Goal: Information Seeking & Learning: Learn about a topic

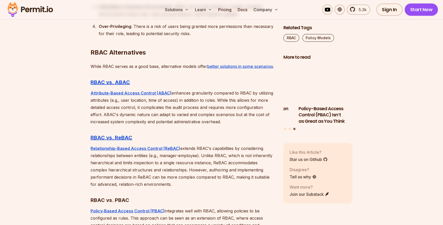
scroll to position [1334, 0]
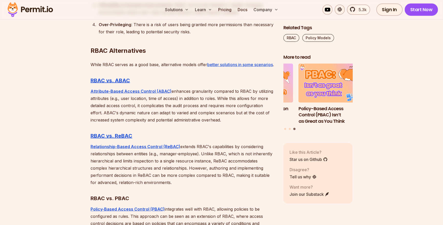
click at [144, 25] on div "Over-Privileging : There is a risk of users being granted more permissions than…" at bounding box center [187, 28] width 177 height 14
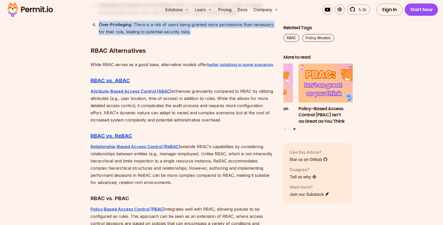
click at [144, 25] on div "Over-Privileging : There is a risk of users being granted more permissions than…" at bounding box center [187, 28] width 177 height 14
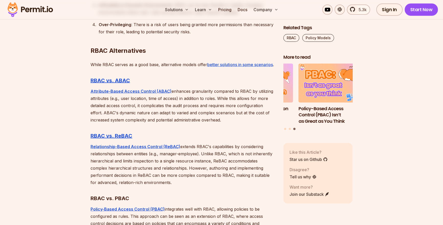
click at [154, 52] on h2 "RBAC Alternatives" at bounding box center [183, 40] width 185 height 29
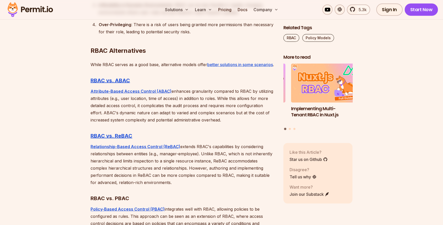
click at [154, 52] on h2 "RBAC Alternatives" at bounding box center [183, 40] width 185 height 29
click at [157, 65] on p "While RBAC serves as a good base, alternative models offer better solutions in …" at bounding box center [183, 64] width 185 height 7
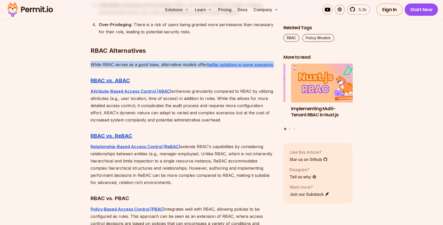
click at [157, 65] on p "While RBAC serves as a good base, alternative models offer better solutions in …" at bounding box center [183, 64] width 185 height 7
click at [167, 68] on p "While RBAC serves as a good base, alternative models offer better solutions in …" at bounding box center [183, 64] width 185 height 7
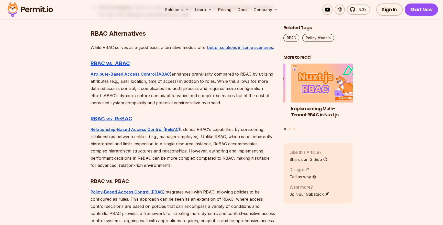
scroll to position [1353, 0]
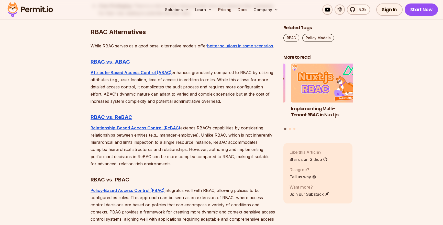
click at [184, 83] on p "Attribute-Based Access Control (ABAC) enhances granularity compared to RBAC by …" at bounding box center [183, 87] width 185 height 36
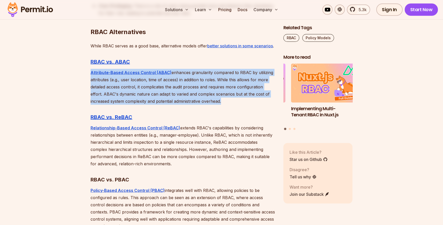
click at [184, 83] on p "Attribute-Based Access Control (ABAC) enhances granularity compared to RBAC by …" at bounding box center [183, 87] width 185 height 36
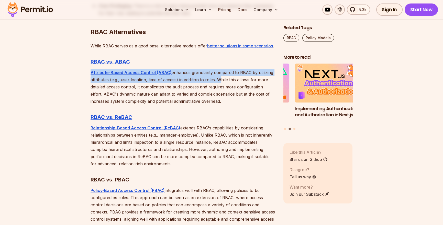
drag, startPoint x: 88, startPoint y: 77, endPoint x: 216, endPoint y: 87, distance: 128.3
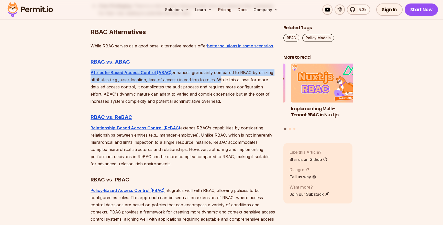
click at [218, 85] on p "Attribute-Based Access Control (ABAC) enhances granularity compared to RBAC by …" at bounding box center [183, 87] width 185 height 36
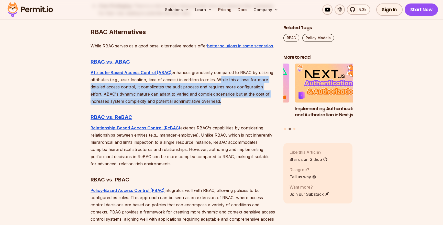
drag, startPoint x: 218, startPoint y: 85, endPoint x: 242, endPoint y: 107, distance: 31.9
click at [242, 105] on p "Attribute-Based Access Control (ABAC) enhances granularity compared to RBAC by …" at bounding box center [183, 87] width 185 height 36
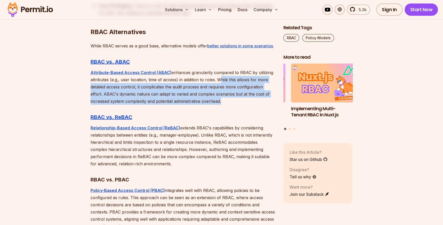
drag, startPoint x: 83, startPoint y: 62, endPoint x: 230, endPoint y: 105, distance: 152.9
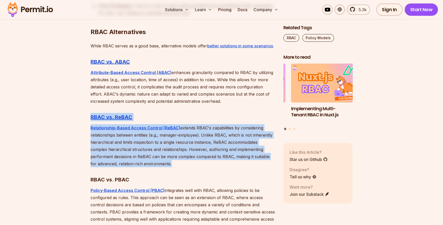
drag, startPoint x: 184, startPoint y: 116, endPoint x: 179, endPoint y: 147, distance: 30.8
click at [179, 147] on p "Relationship-Based Access Control (ReBAC) extends RBAC's capabilities by consid…" at bounding box center [183, 145] width 185 height 43
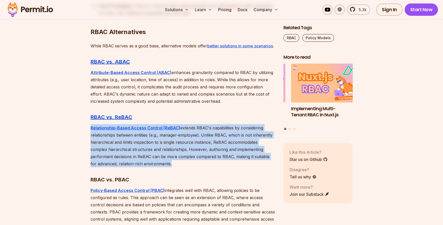
drag, startPoint x: 89, startPoint y: 136, endPoint x: 181, endPoint y: 170, distance: 98.4
click at [181, 167] on p "Relationship-Based Access Control (ReBAC) extends RBAC's capabilities by consid…" at bounding box center [183, 145] width 185 height 43
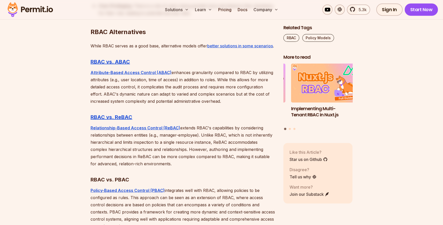
click at [213, 159] on p "Relationship-Based Access Control (ReBAC) extends RBAC's capabilities by consid…" at bounding box center [183, 145] width 185 height 43
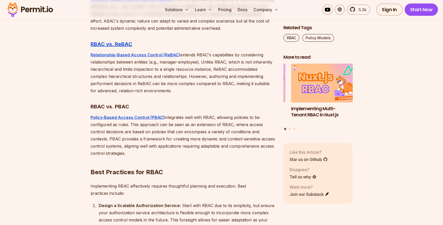
scroll to position [1442, 0]
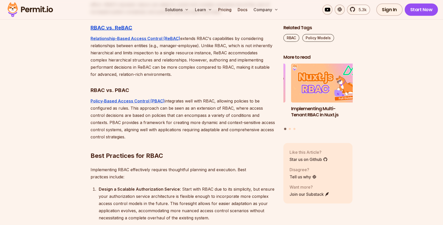
click at [181, 132] on p "Policy-Based Access Control (PBAC) integrates well with RBAC, allowing policies…" at bounding box center [183, 118] width 185 height 43
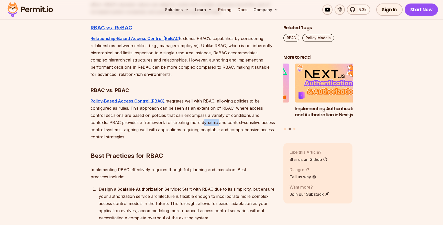
click at [181, 132] on p "Policy-Based Access Control (PBAC) integrates well with RBAC, allowing policies…" at bounding box center [183, 118] width 185 height 43
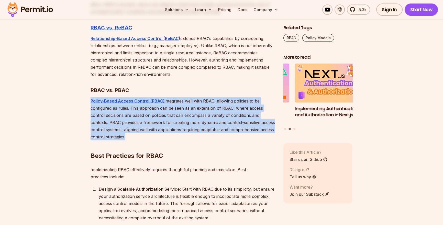
click at [181, 132] on p "Policy-Based Access Control (PBAC) integrates well with RBAC, allowing policies…" at bounding box center [183, 118] width 185 height 43
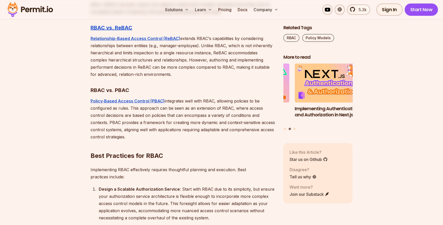
click at [134, 92] on h3 "RBAC vs. PBAC" at bounding box center [183, 90] width 185 height 8
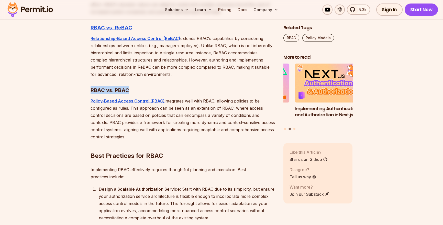
drag, startPoint x: 80, startPoint y: 95, endPoint x: 82, endPoint y: 101, distance: 6.1
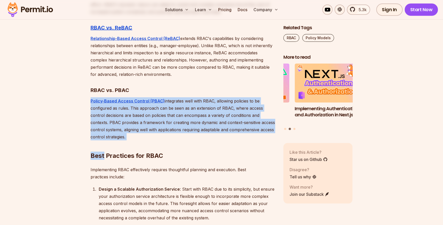
drag, startPoint x: 83, startPoint y: 107, endPoint x: 227, endPoint y: 140, distance: 148.0
click at [221, 160] on h2 "Best Practices for RBAC" at bounding box center [183, 145] width 185 height 29
click at [190, 138] on p "Policy-Based Access Control (PBAC) integrates well with RBAC, allowing policies…" at bounding box center [183, 118] width 185 height 43
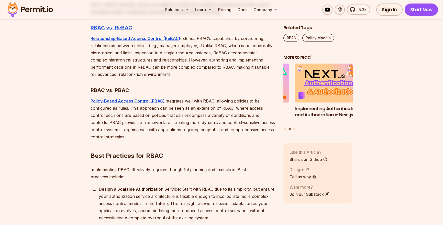
click at [142, 94] on h3 "RBAC vs. PBAC" at bounding box center [183, 90] width 185 height 8
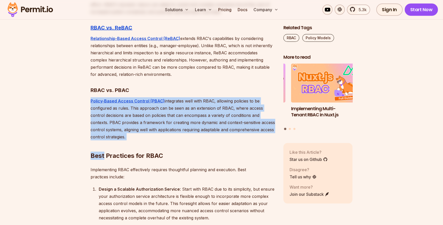
drag, startPoint x: 82, startPoint y: 108, endPoint x: 143, endPoint y: 143, distance: 70.4
click at [143, 143] on h2 "Best Practices for RBAC" at bounding box center [183, 145] width 185 height 29
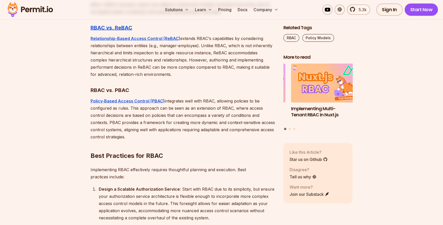
click at [170, 159] on h2 "Best Practices for RBAC" at bounding box center [183, 145] width 185 height 29
drag, startPoint x: 170, startPoint y: 159, endPoint x: 104, endPoint y: 164, distance: 66.0
click at [104, 160] on h2 "Best Practices for RBAC" at bounding box center [183, 145] width 185 height 29
click at [198, 160] on h2 "Best Practices for RBAC" at bounding box center [183, 145] width 185 height 29
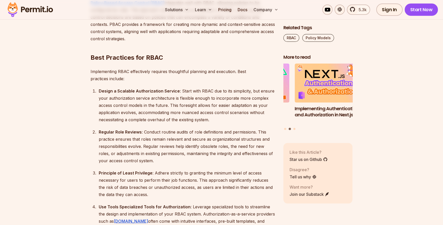
scroll to position [1545, 0]
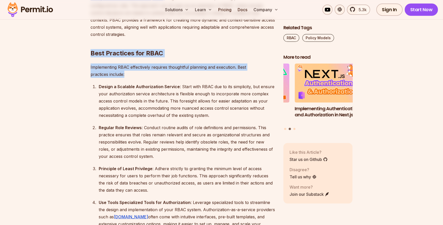
drag, startPoint x: 85, startPoint y: 63, endPoint x: 126, endPoint y: 79, distance: 43.3
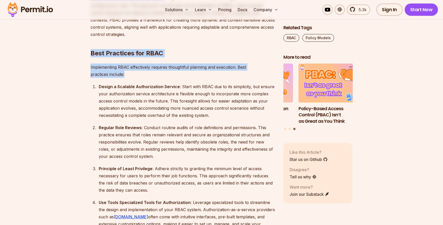
click at [130, 78] on p "Implementing RBAC effectively requires thoughtful planning and execution. Best …" at bounding box center [183, 70] width 185 height 14
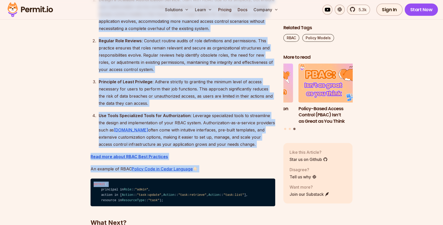
scroll to position [1634, 0]
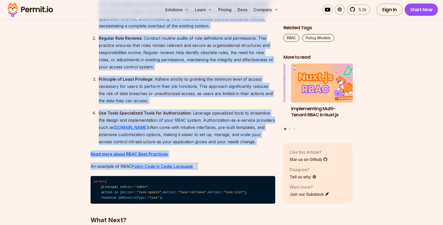
drag, startPoint x: 98, startPoint y: 88, endPoint x: 217, endPoint y: 167, distance: 143.2
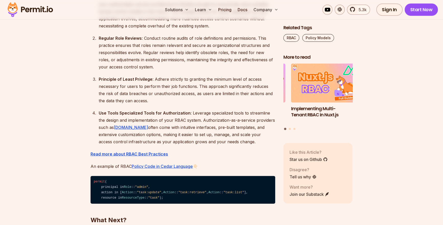
click at [166, 195] on code "permit ( principal in Role :: "admin" , action in [ Action :: "task:update" , A…" at bounding box center [183, 190] width 185 height 28
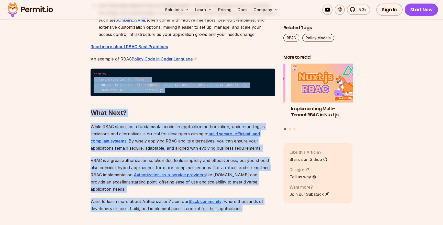
scroll to position [1746, 0]
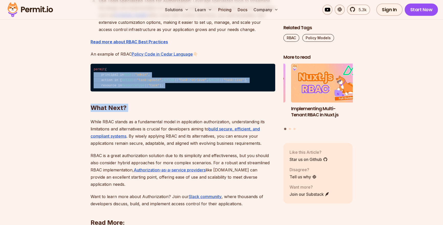
drag, startPoint x: 166, startPoint y: 195, endPoint x: 174, endPoint y: 127, distance: 67.7
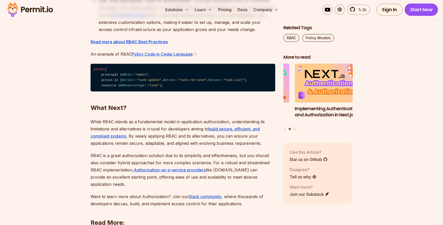
click at [110, 72] on code "permit ( principal in Role :: "admin" , action in [ Action :: "task:update" , A…" at bounding box center [183, 78] width 185 height 28
click at [131, 72] on code "permit ( principal in Role :: "admin" , action in [ Action :: "task:update" , A…" at bounding box center [183, 78] width 185 height 28
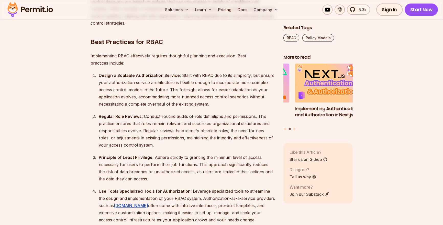
scroll to position [1571, 0]
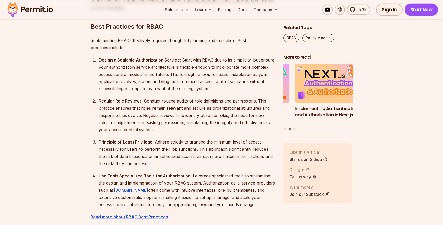
click at [104, 47] on p "Implementing RBAC effectively requires thoughtful planning and execution. Best …" at bounding box center [183, 44] width 185 height 14
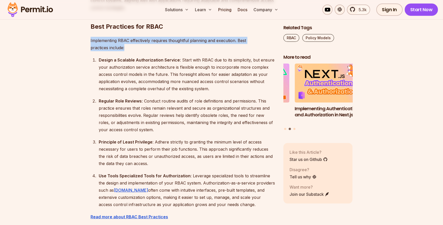
click at [104, 47] on p "Implementing RBAC effectively requires thoughtful planning and execution. Best …" at bounding box center [183, 44] width 185 height 14
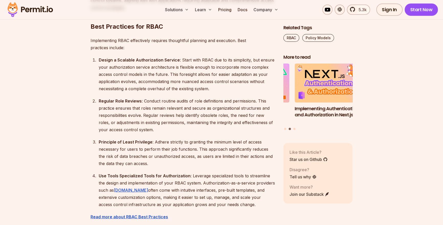
click at [109, 30] on strong "Best Practices for RBAC" at bounding box center [127, 26] width 73 height 7
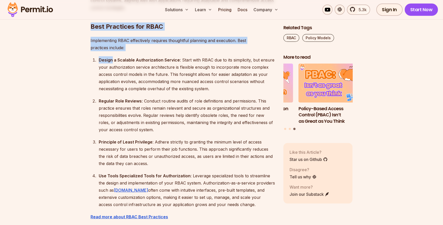
drag, startPoint x: 89, startPoint y: 33, endPoint x: 133, endPoint y: 58, distance: 51.1
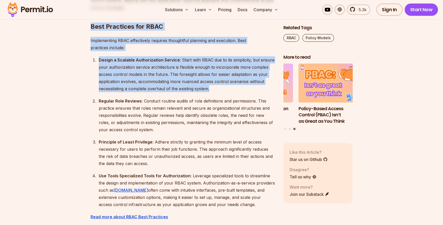
click at [228, 92] on div "Design a Scalable Authorization Service : Start with RBAC due to its simplicity…" at bounding box center [187, 74] width 177 height 36
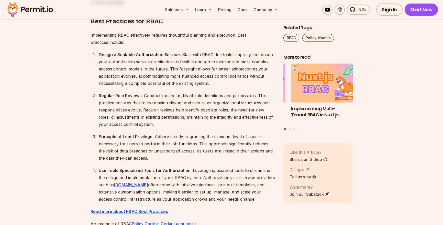
scroll to position [1581, 0]
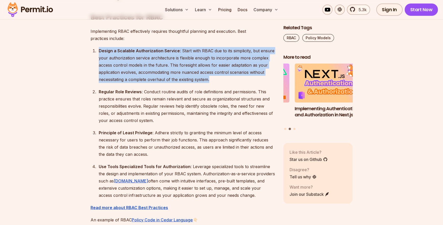
drag, startPoint x: 102, startPoint y: 52, endPoint x: 230, endPoint y: 87, distance: 132.7
click at [230, 83] on div "Design a Scalable Authorization Service : Start with RBAC due to its simplicity…" at bounding box center [187, 65] width 177 height 36
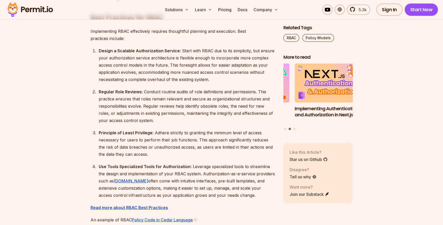
click at [101, 94] on strong "Regular Role Reviews" at bounding box center [120, 91] width 43 height 5
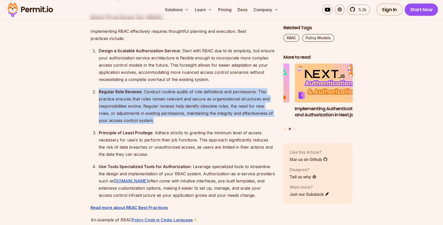
drag, startPoint x: 101, startPoint y: 97, endPoint x: 124, endPoint y: 115, distance: 29.0
click at [124, 115] on div "Regular Role Reviews : Conduct routine audits of role definitions and permissio…" at bounding box center [187, 106] width 177 height 36
click at [156, 124] on div "Regular Role Reviews : Conduct routine audits of role definitions and permissio…" at bounding box center [187, 106] width 177 height 36
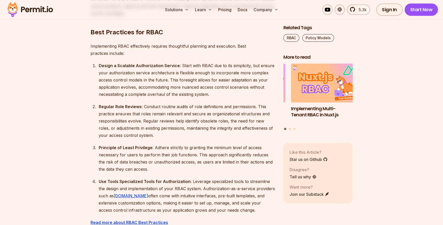
scroll to position [1568, 0]
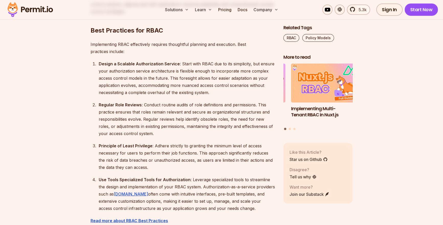
click at [102, 106] on ol "Design a Scalable Authorization Service : Start with RBAC due to its simplicity…" at bounding box center [183, 136] width 185 height 152
drag, startPoint x: 102, startPoint y: 106, endPoint x: 158, endPoint y: 108, distance: 56.1
click at [158, 108] on ol "Design a Scalable Authorization Service : Start with RBAC due to its simplicity…" at bounding box center [183, 136] width 185 height 152
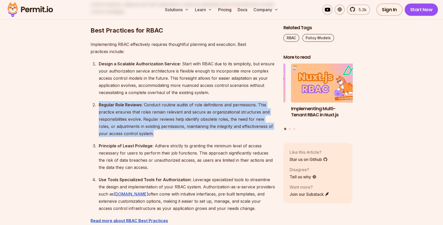
click at [164, 136] on div "Regular Role Reviews : Conduct routine audits of role definitions and permissio…" at bounding box center [187, 119] width 177 height 36
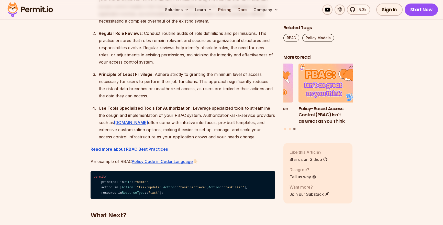
scroll to position [1642, 0]
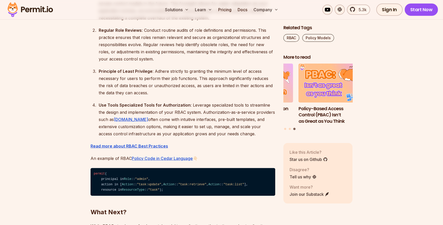
click at [100, 74] on strong "Principle of Least Privilege" at bounding box center [126, 71] width 54 height 5
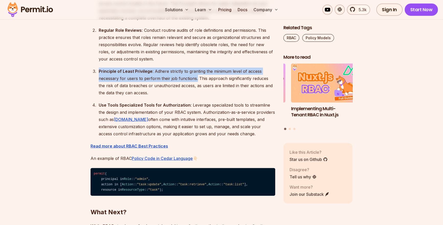
drag, startPoint x: 100, startPoint y: 76, endPoint x: 195, endPoint y: 84, distance: 94.8
click at [195, 84] on div "Principle of Least Privilege : Adhere strictly to granting the minimum level of…" at bounding box center [187, 82] width 177 height 29
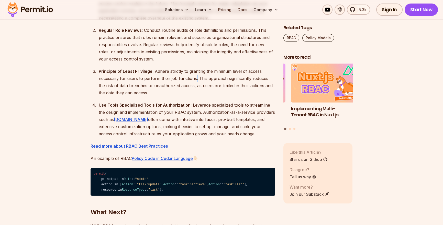
click at [195, 84] on div "Principle of Least Privilege : Adhere strictly to granting the minimum level of…" at bounding box center [187, 82] width 177 height 29
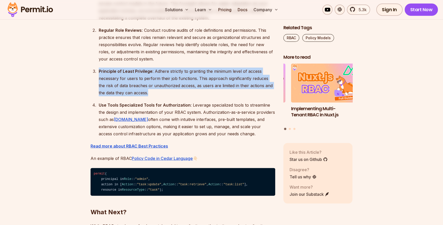
click at [195, 85] on div "Principle of Least Privilege : Adhere strictly to granting the minimum level of…" at bounding box center [187, 82] width 177 height 29
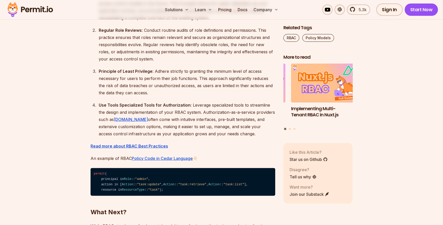
click at [191, 113] on div "Use Tools Specialized Tools for Authorization : Leverage specialized tools to s…" at bounding box center [187, 119] width 177 height 36
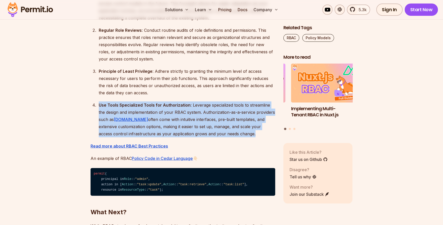
click at [191, 113] on div "Use Tools Specialized Tools for Authorization : Leverage specialized tools to s…" at bounding box center [187, 119] width 177 height 36
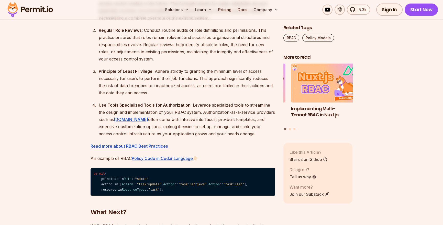
click at [125, 96] on div "Principle of Least Privilege : Adhere strictly to granting the minimum level of…" at bounding box center [187, 82] width 177 height 29
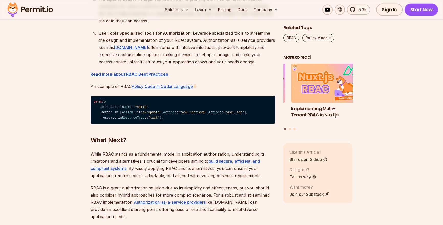
scroll to position [1722, 0]
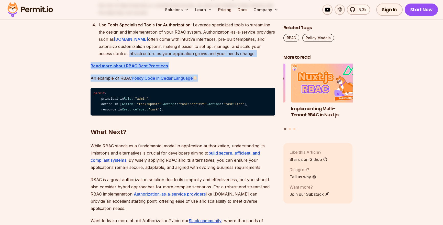
drag, startPoint x: 65, startPoint y: 63, endPoint x: 214, endPoint y: 91, distance: 152.3
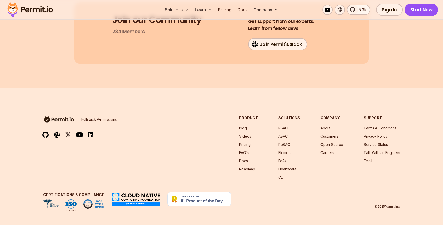
scroll to position [2333, 0]
